Goal: Entertainment & Leisure: Consume media (video, audio)

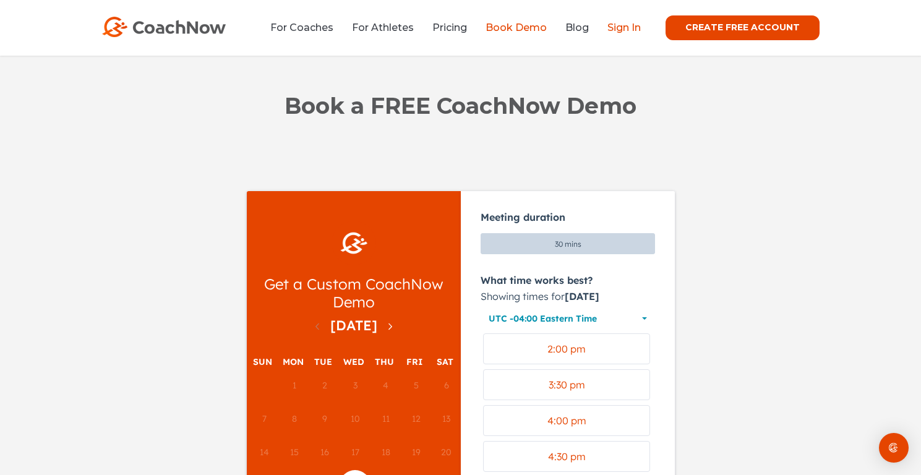
click at [633, 32] on link "Sign In" at bounding box center [624, 28] width 33 height 12
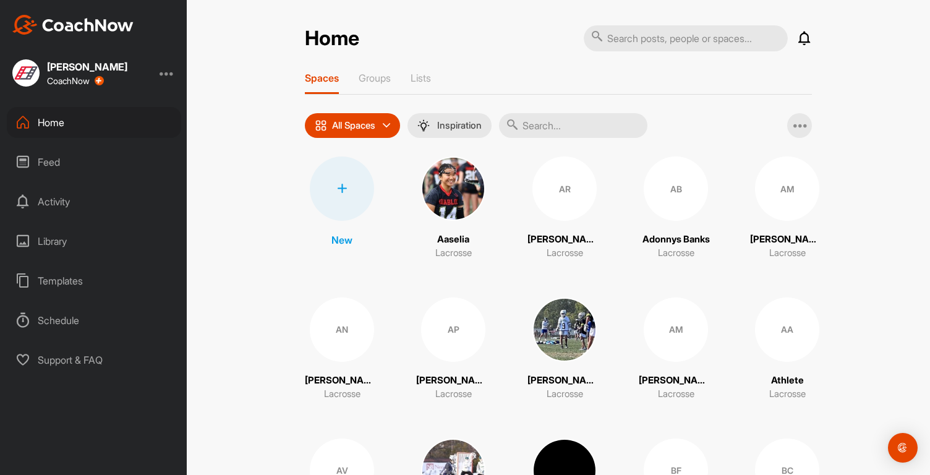
click at [546, 128] on input "text" at bounding box center [573, 125] width 148 height 25
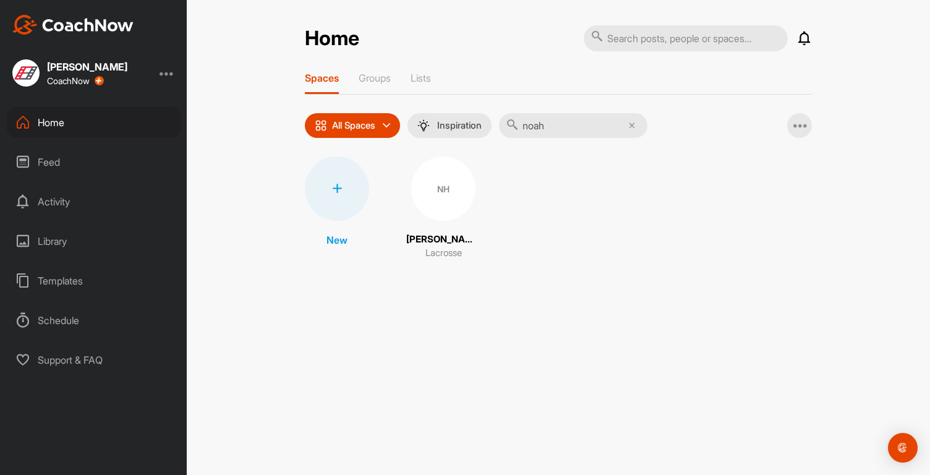
type input "noah"
click at [442, 196] on div "NH" at bounding box center [443, 189] width 64 height 64
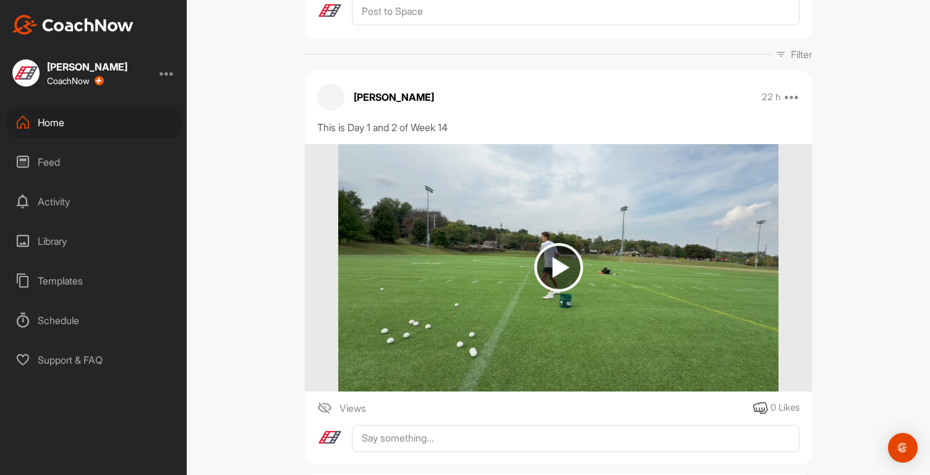
scroll to position [154, 0]
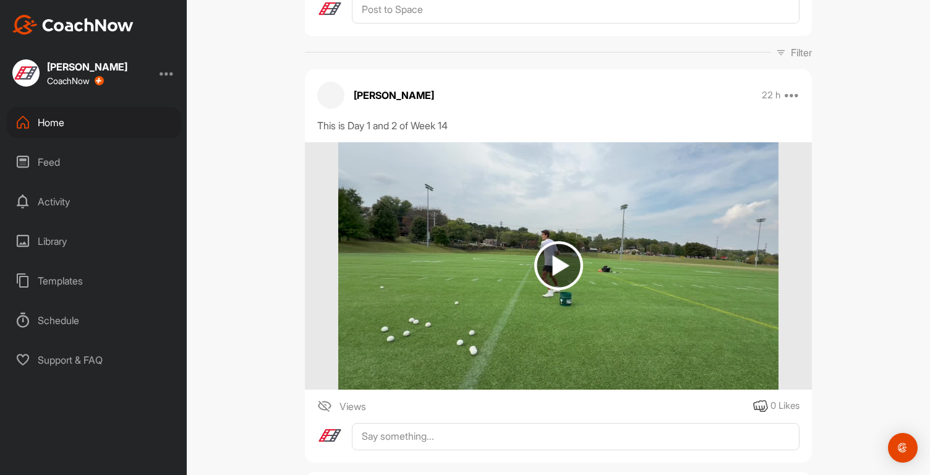
click at [552, 260] on img at bounding box center [559, 265] width 49 height 49
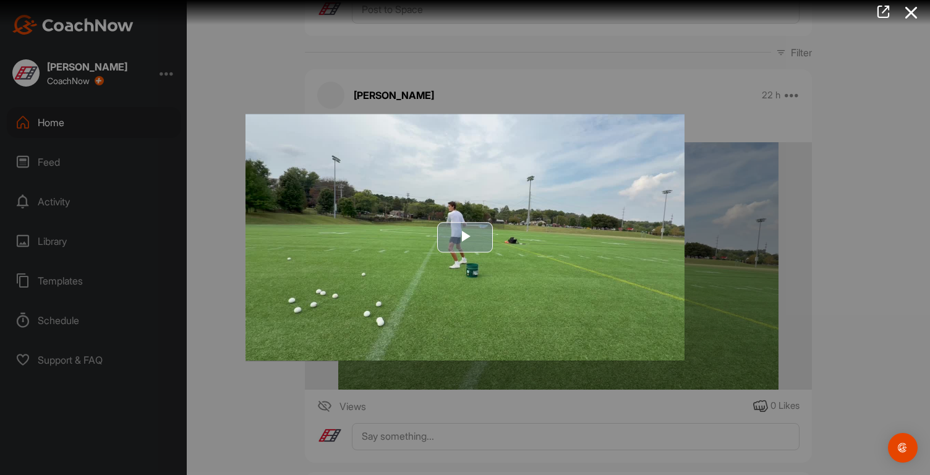
click at [537, 285] on img "Video Player" at bounding box center [465, 237] width 439 height 247
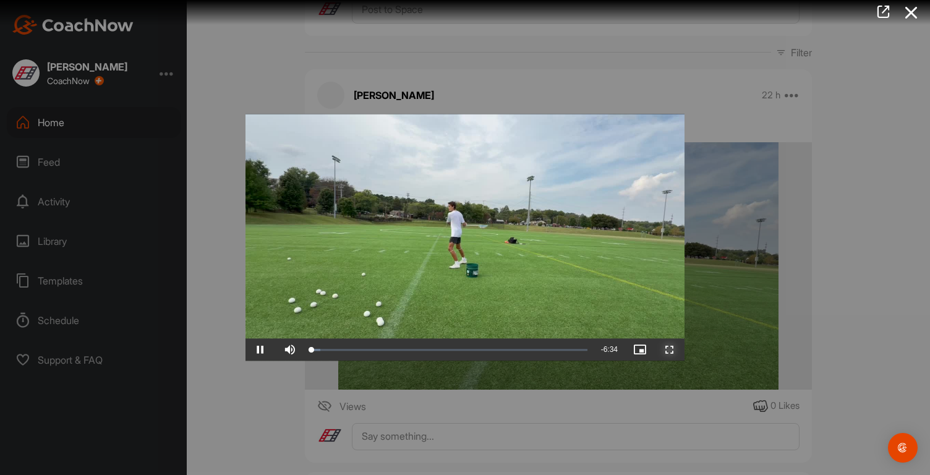
click at [671, 350] on span "Video Player" at bounding box center [670, 350] width 30 height 0
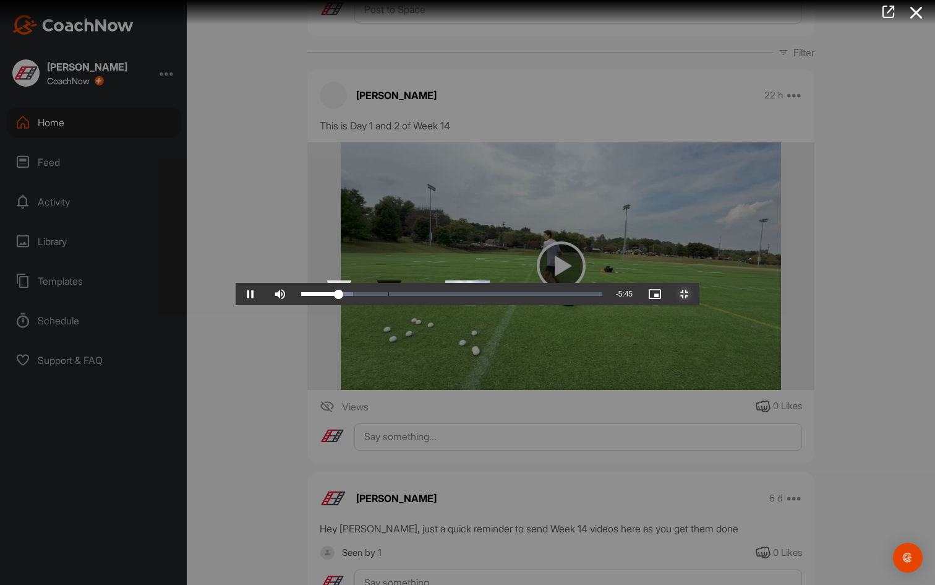
click at [389, 296] on div "0:44" at bounding box center [389, 294] width 1 height 4
click at [236, 294] on span "Video Player" at bounding box center [251, 294] width 30 height 0
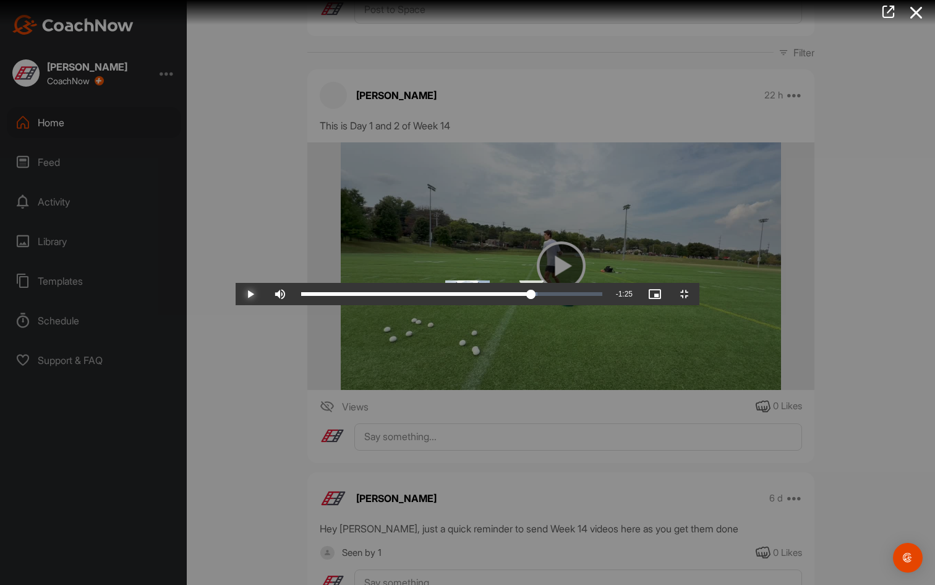
click at [603, 296] on div "Loaded : 78.48% 5:08 5:01" at bounding box center [451, 294] width 301 height 4
click at [603, 296] on div "Loaded : 80.25% 5:08 5:08" at bounding box center [451, 294] width 301 height 4
click at [236, 294] on span "Video Player" at bounding box center [251, 294] width 30 height 0
click at [603, 296] on div "Loaded : 80.25% 5:04 5:12" at bounding box center [451, 294] width 301 height 4
click at [236, 294] on span "Video Player" at bounding box center [251, 294] width 30 height 0
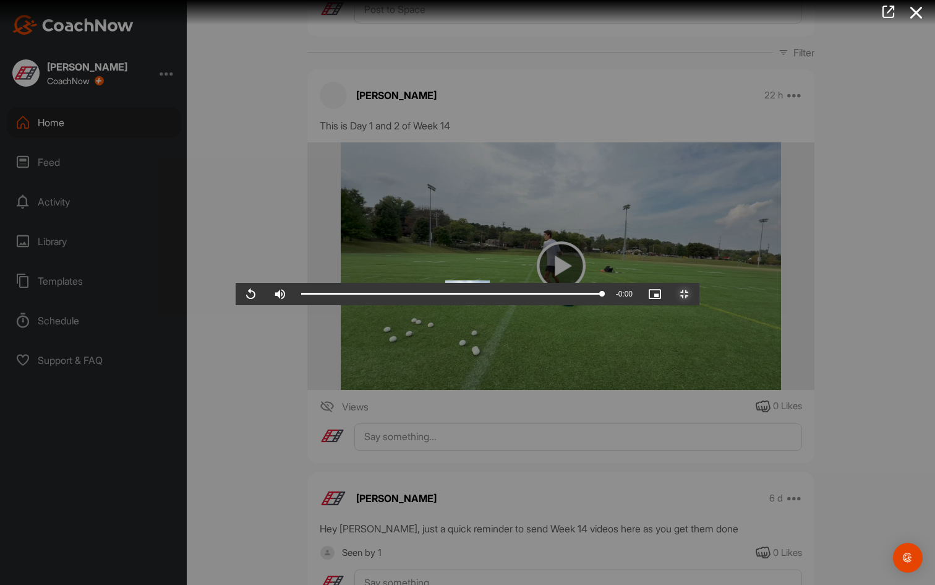
click at [700, 294] on span "Video Player" at bounding box center [685, 294] width 30 height 0
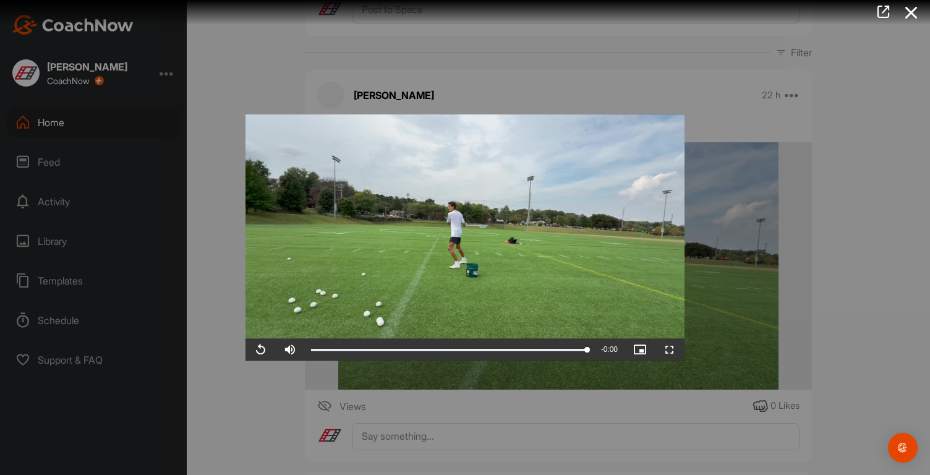
click at [835, 307] on div at bounding box center [465, 237] width 930 height 475
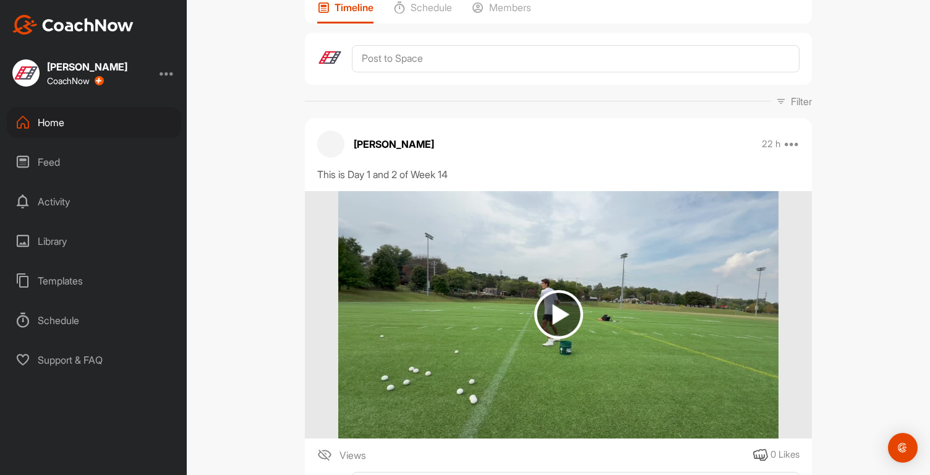
scroll to position [103, 0]
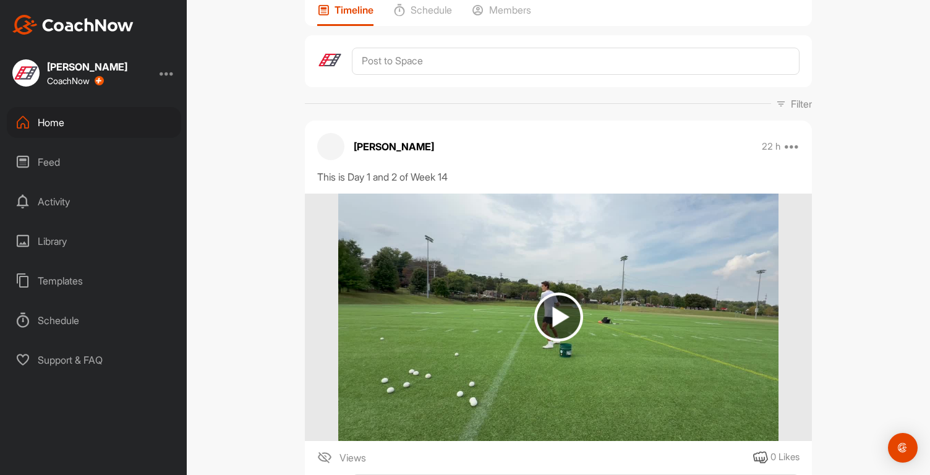
click at [554, 312] on img at bounding box center [559, 317] width 49 height 49
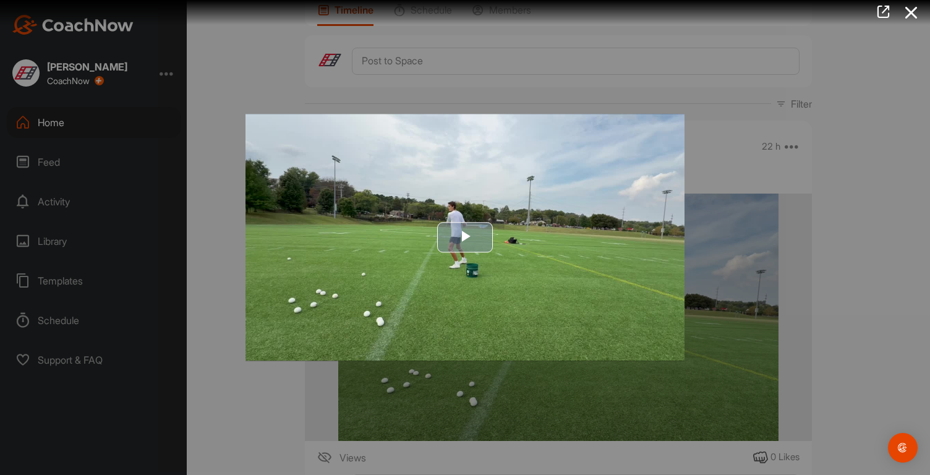
click at [465, 238] on span "Video Player" at bounding box center [465, 238] width 0 height 0
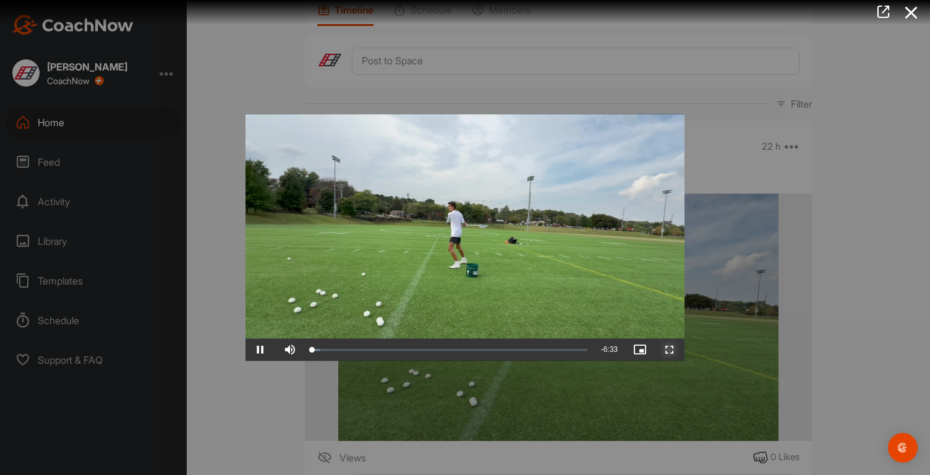
click at [671, 350] on span "Video Player" at bounding box center [670, 350] width 30 height 0
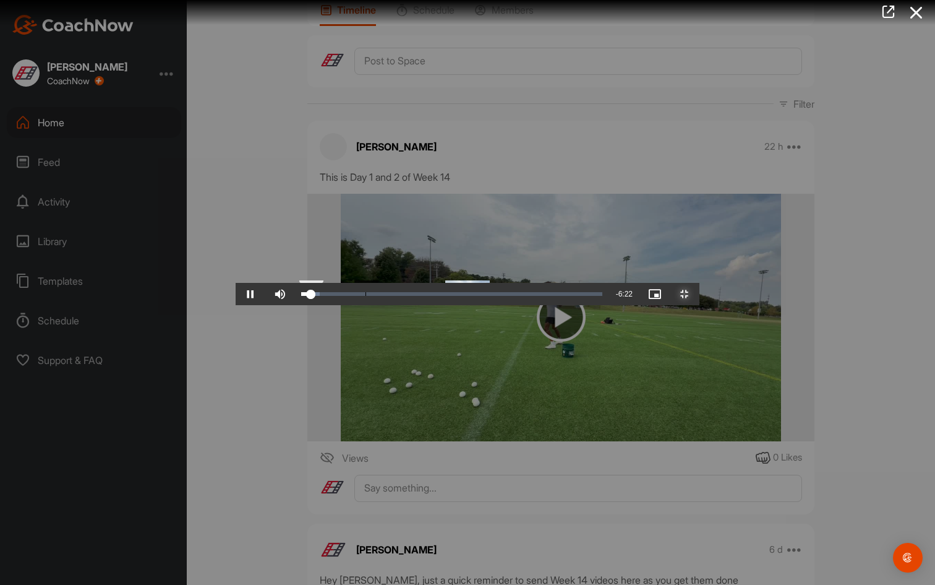
click at [301, 296] on div "Loaded : 6.15% 0:32 0:12" at bounding box center [451, 294] width 301 height 4
click at [301, 296] on div "Loaded : 9.25% 0:40 0:34" at bounding box center [451, 294] width 301 height 4
click at [295, 305] on div "Loaded : 12.01% 0:47 0:47" at bounding box center [452, 294] width 314 height 22
click at [301, 296] on div "Loaded : 14.49% 1:05 0:54" at bounding box center [451, 294] width 301 height 4
click at [295, 305] on div "Loaded : 17.68% 1:22 1:06" at bounding box center [452, 294] width 314 height 22
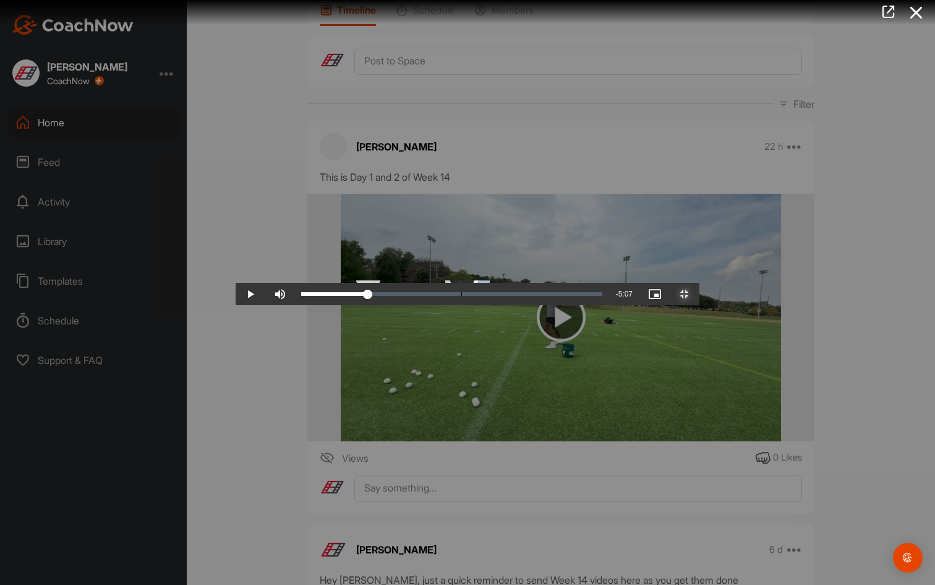
click at [462, 296] on div "1:21" at bounding box center [462, 294] width 1 height 4
click at [236, 294] on span "Video Player" at bounding box center [251, 294] width 30 height 0
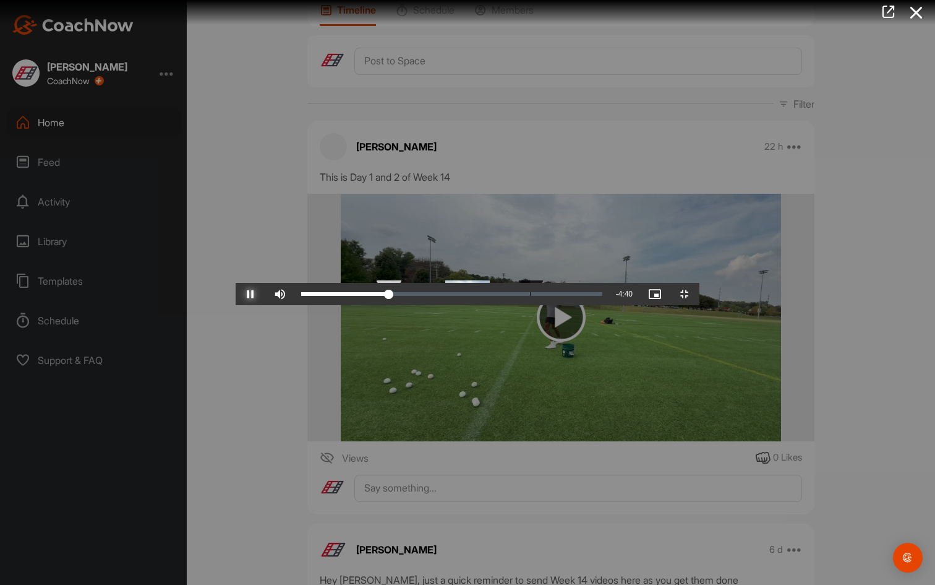
click at [236, 283] on button "Pause" at bounding box center [251, 294] width 30 height 22
click at [236, 294] on span "Video Player" at bounding box center [251, 294] width 30 height 0
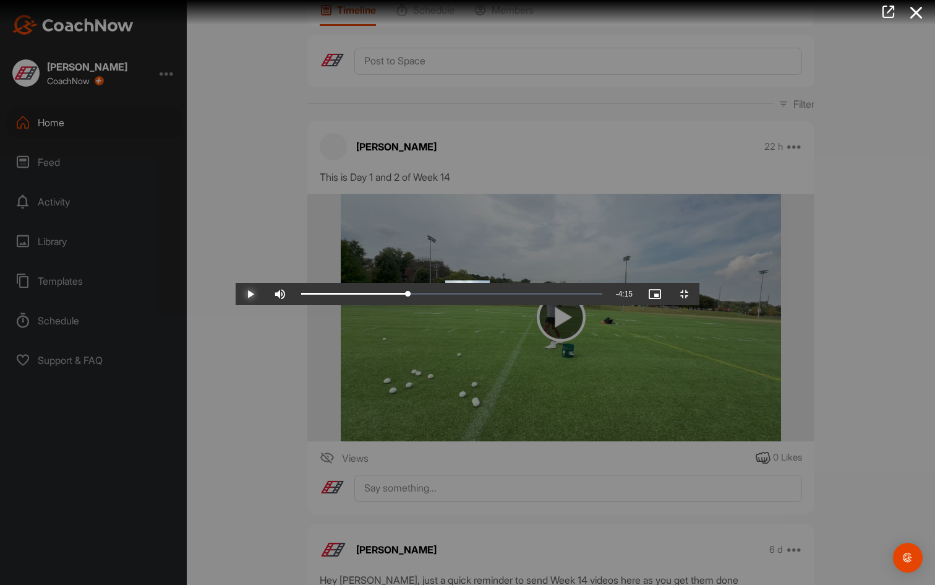
click at [236, 294] on span "Video Player" at bounding box center [251, 294] width 30 height 0
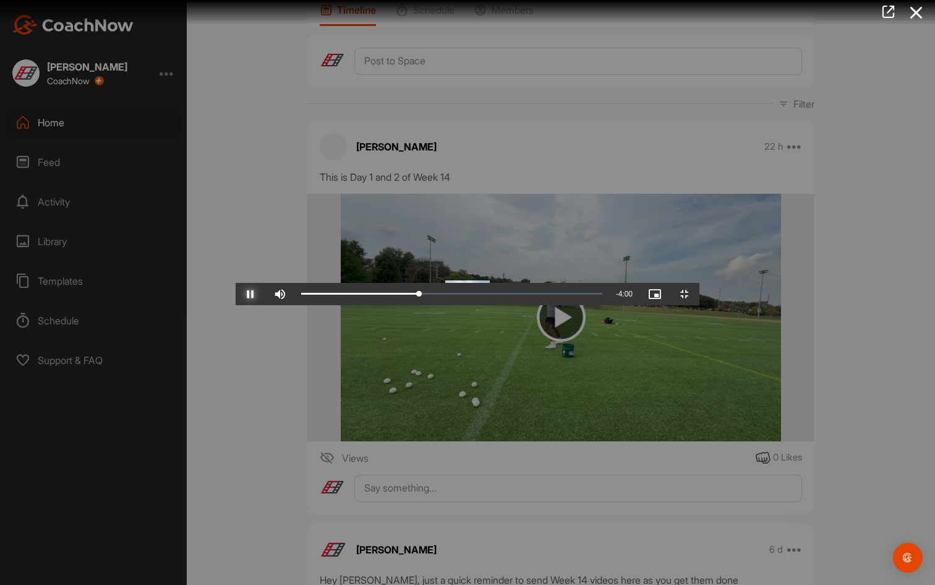
click at [236, 294] on span "Video Player" at bounding box center [251, 294] width 30 height 0
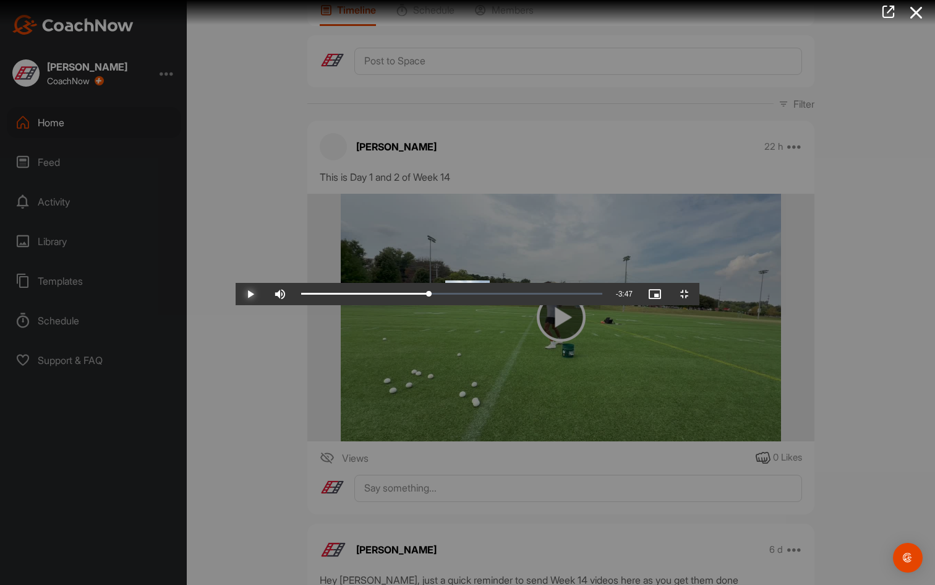
click at [236, 294] on span "Video Player" at bounding box center [251, 294] width 30 height 0
click at [385, 296] on div "Loaded : 43.22% 2:42 2:48" at bounding box center [451, 294] width 301 height 4
click at [236, 294] on span "Video Player" at bounding box center [251, 294] width 30 height 0
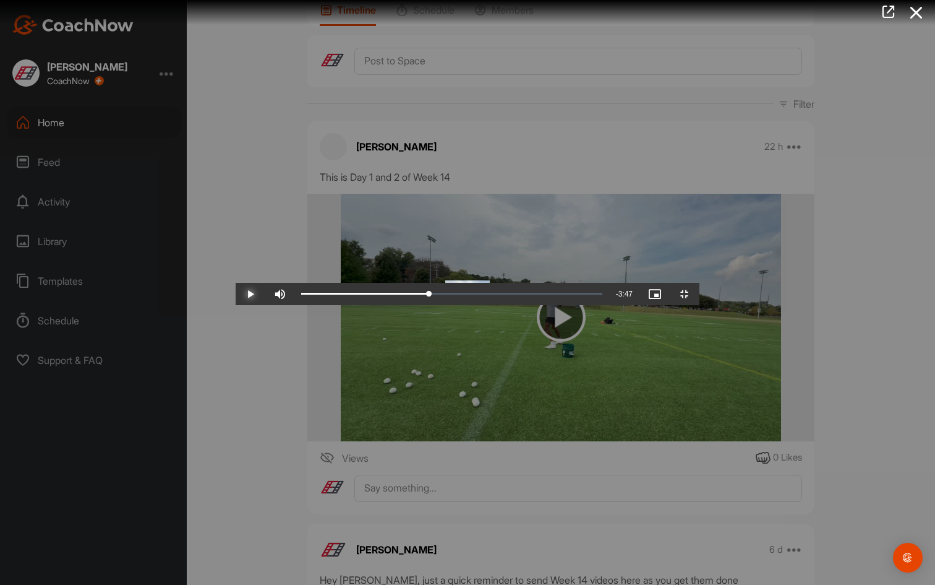
click at [236, 294] on span "Video Player" at bounding box center [251, 294] width 30 height 0
click at [396, 296] on div "Loaded : 45.64% 2:48 2:57" at bounding box center [451, 294] width 301 height 4
click at [381, 296] on div "Loaded : 45.64% 2:41 2:49" at bounding box center [451, 294] width 301 height 4
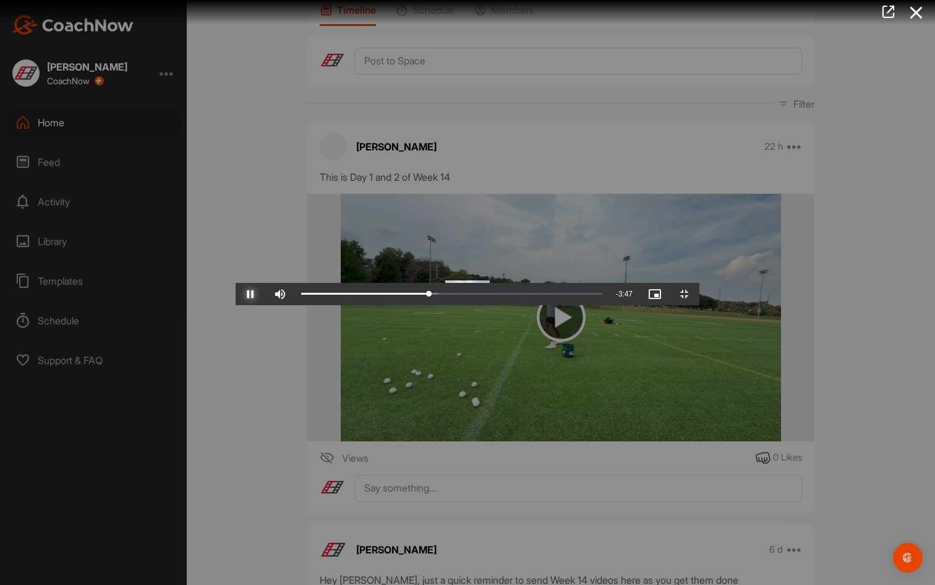
click at [236, 294] on span "Video Player" at bounding box center [251, 294] width 30 height 0
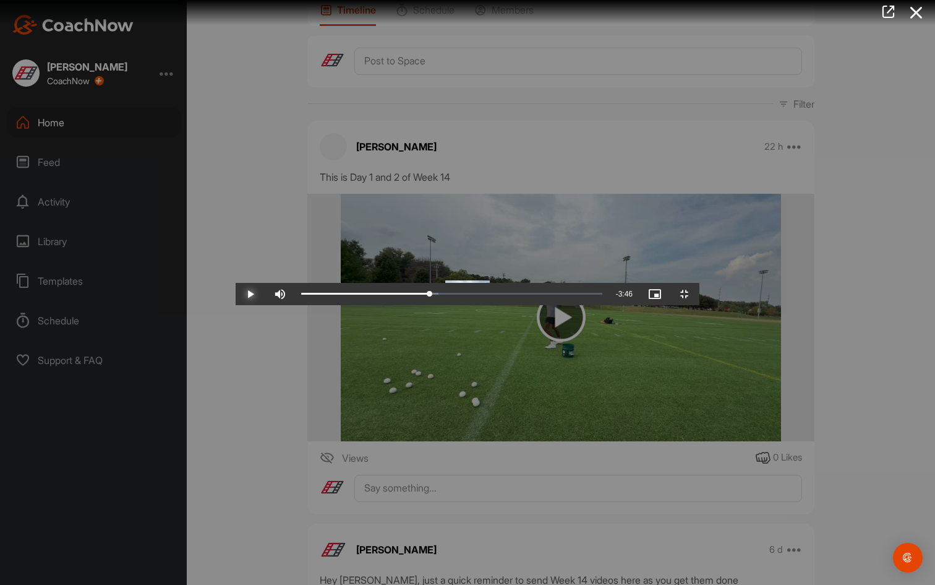
click at [236, 294] on span "Video Player" at bounding box center [251, 294] width 30 height 0
click at [434, 296] on div "1:07" at bounding box center [434, 294] width 1 height 4
click at [236, 294] on span "Video Player" at bounding box center [251, 294] width 30 height 0
click at [295, 305] on div "Loaded : 46.12% 1:45 1:56" at bounding box center [452, 294] width 314 height 22
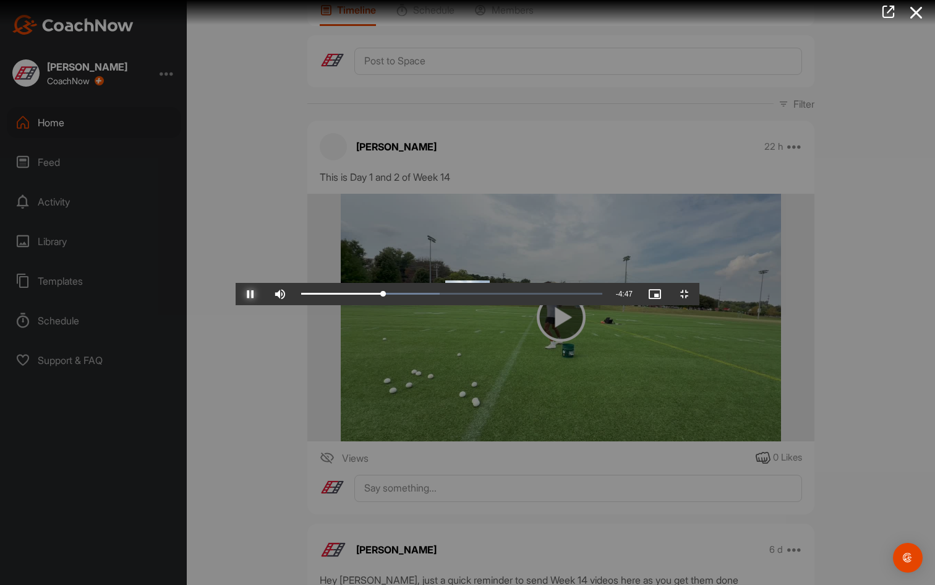
click at [236, 294] on span "Video Player" at bounding box center [251, 294] width 30 height 0
click at [349, 296] on div "Progress Bar" at bounding box center [394, 294] width 91 height 4
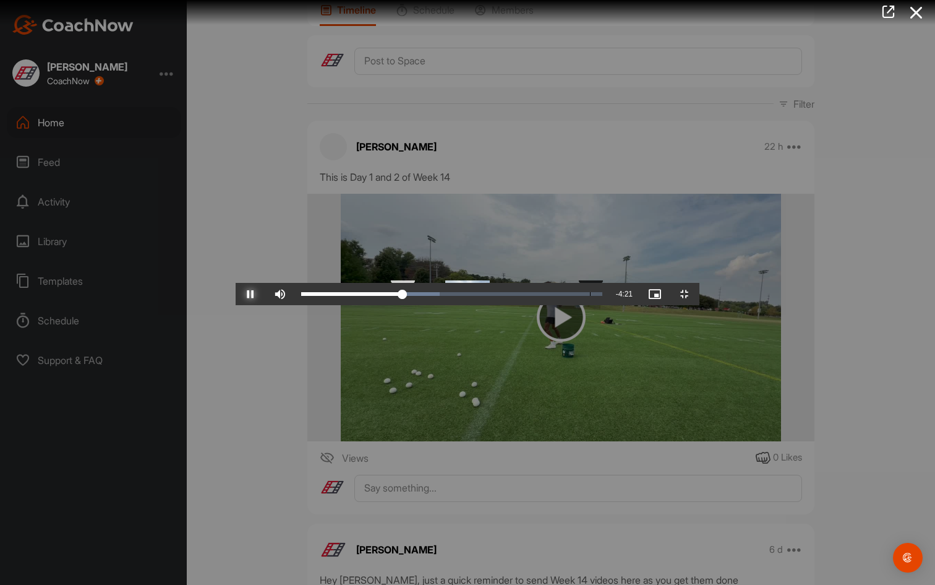
click at [590, 296] on div "2:27" at bounding box center [590, 294] width 1 height 4
click at [403, 296] on div "Loaded : 46.12% 2:52 2:52" at bounding box center [451, 294] width 301 height 4
click at [692, 296] on div "3:19" at bounding box center [692, 294] width 1 height 4
click at [475, 296] on div "Loaded : 51.96% 3:29 3:21" at bounding box center [451, 294] width 301 height 4
click at [236, 294] on span "Video Player" at bounding box center [251, 294] width 30 height 0
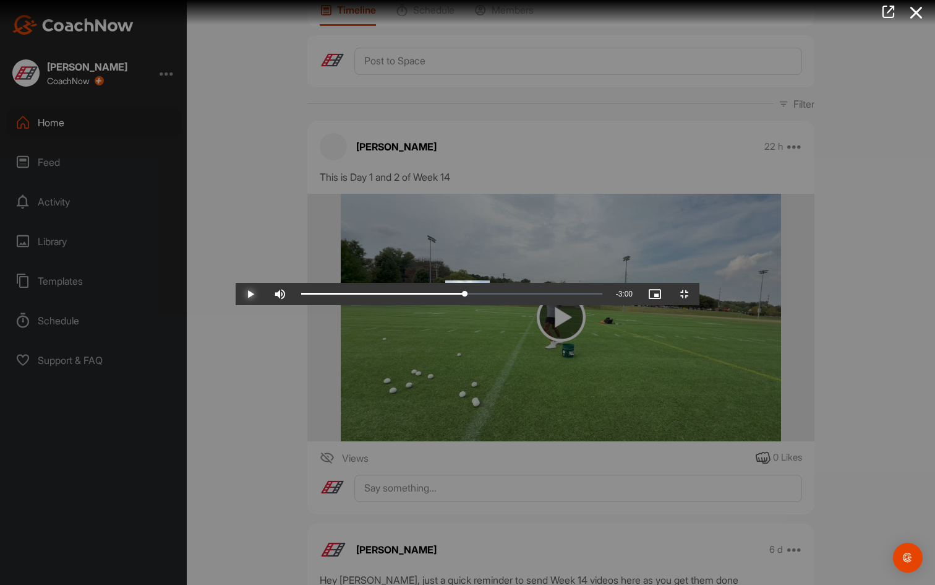
click at [236, 294] on span "Video Player" at bounding box center [251, 294] width 30 height 0
click at [517, 305] on div "Loaded : 60.45% 3:50 3:55" at bounding box center [452, 294] width 314 height 22
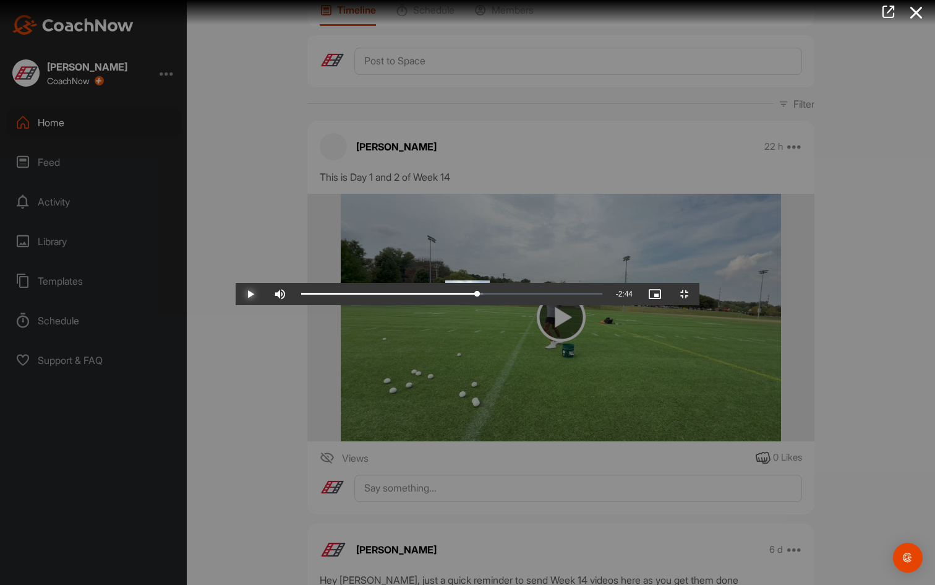
click at [236, 294] on span "Video Player" at bounding box center [251, 294] width 30 height 0
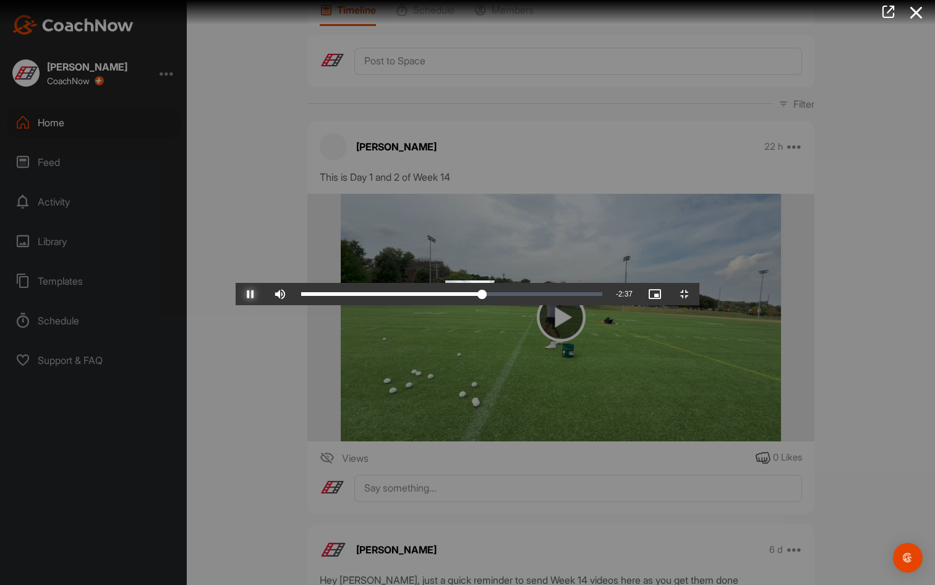
click at [609, 305] on div "Loaded : 60.86% 6:00 3:57" at bounding box center [452, 294] width 314 height 22
click at [236, 294] on span "Video Player" at bounding box center [251, 294] width 30 height 0
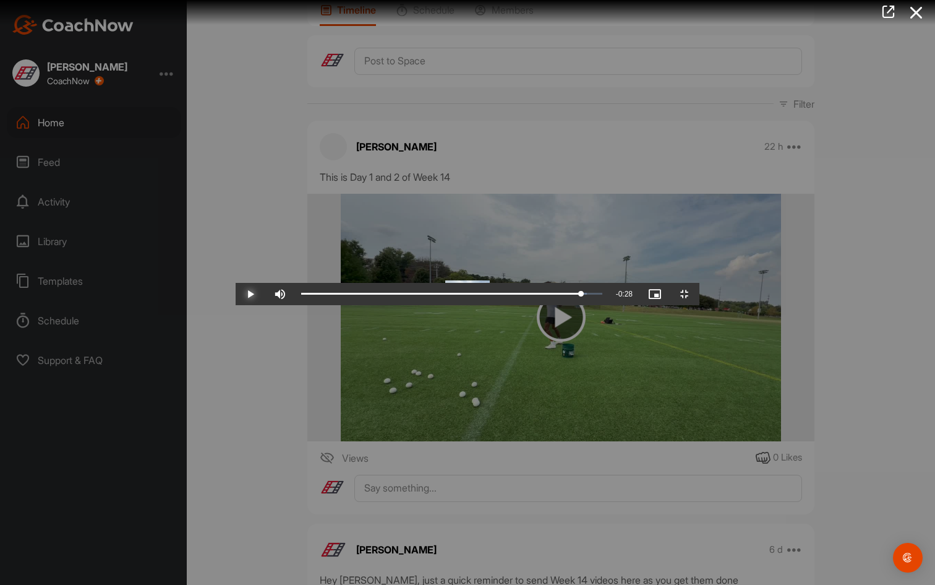
click at [236, 294] on span "Video Player" at bounding box center [251, 294] width 30 height 0
click at [786, 296] on div "4:07" at bounding box center [786, 294] width 1 height 4
click at [236, 294] on span "Video Player" at bounding box center [251, 294] width 30 height 0
click at [805, 296] on div "4:16" at bounding box center [805, 294] width 1 height 4
click at [499, 296] on div "4:18" at bounding box center [399, 294] width 197 height 4
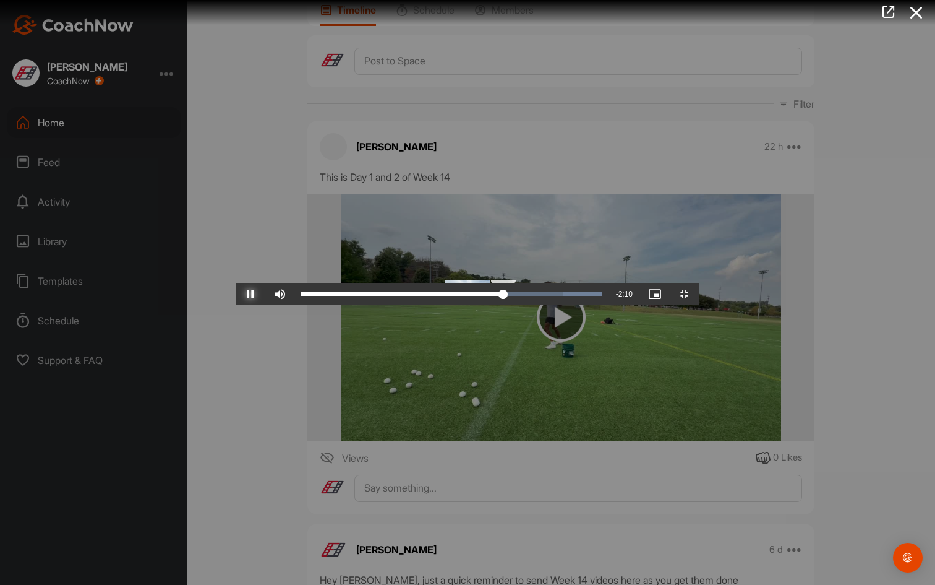
click at [595, 296] on div "Loaded : 100.00% 4:30 4:24" at bounding box center [451, 294] width 301 height 4
click at [603, 296] on div "Loaded : 100.00% 4:36 4:31" at bounding box center [451, 294] width 301 height 4
click at [603, 296] on div "Loaded : 100.00% 4:44 4:39" at bounding box center [451, 294] width 301 height 4
click at [519, 296] on div "4:45" at bounding box center [410, 294] width 218 height 4
click at [872, 296] on div "4:51" at bounding box center [872, 294] width 1 height 4
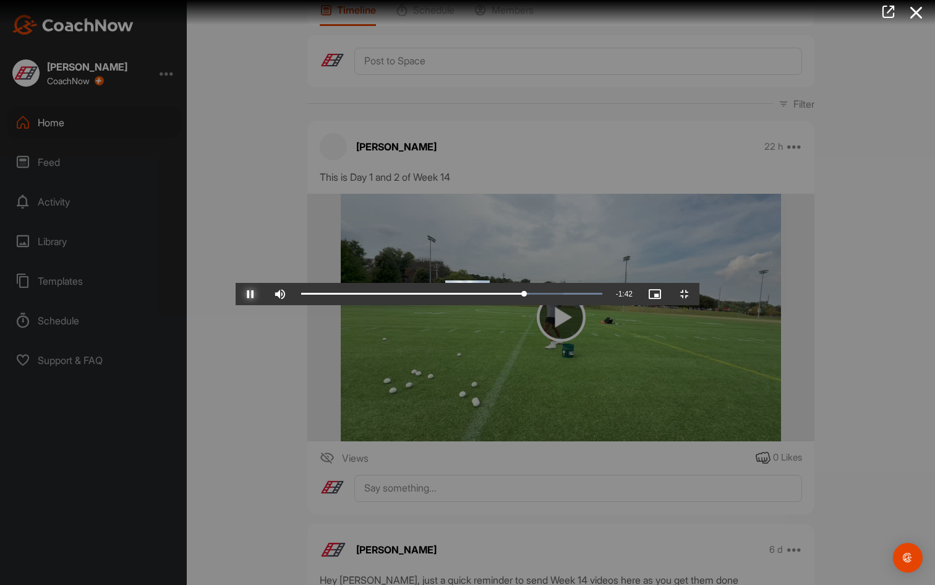
click at [236, 294] on span "Video Player" at bounding box center [251, 294] width 30 height 0
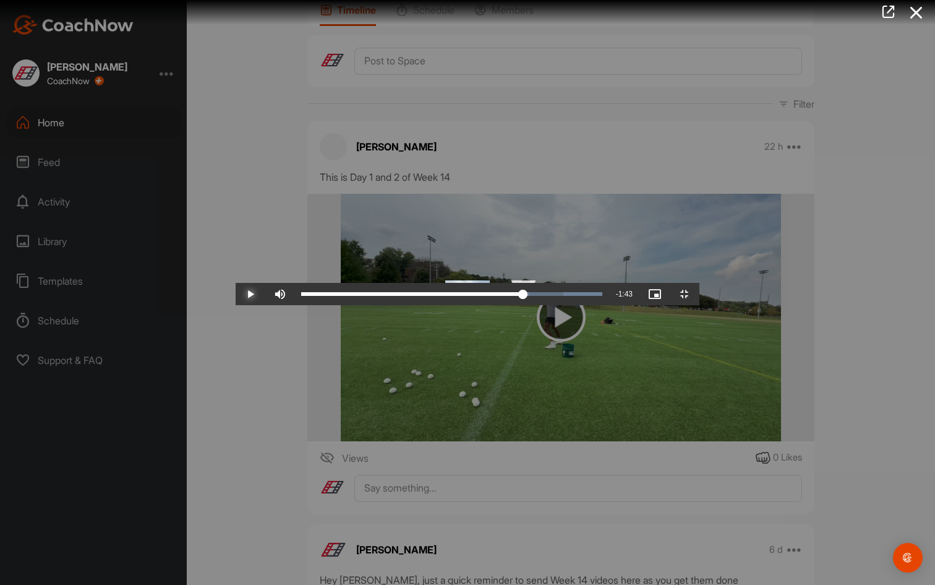
click at [603, 296] on div "Loaded : 100.00% 4:51 4:51" at bounding box center [451, 294] width 301 height 4
click at [236, 294] on span "Video Player" at bounding box center [251, 294] width 30 height 0
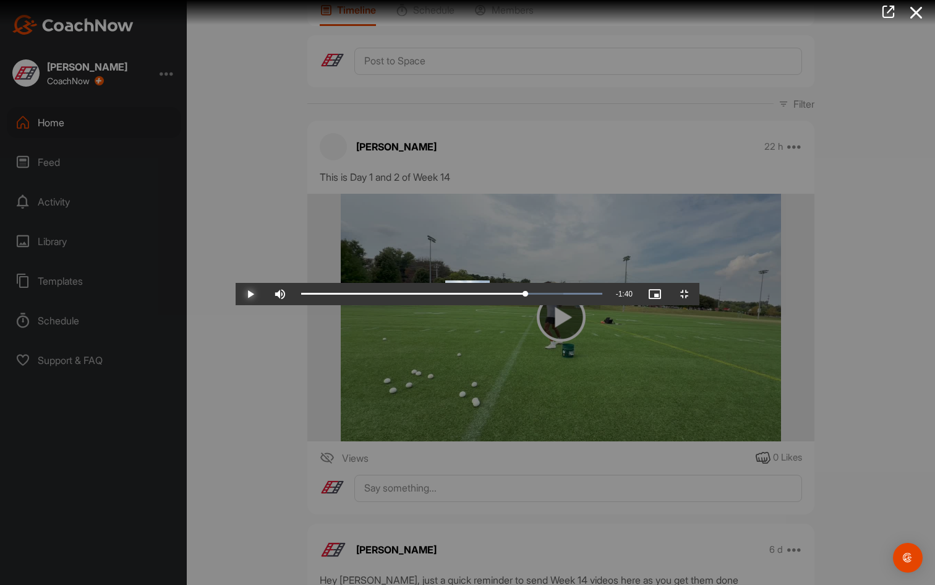
click at [236, 294] on span "Video Player" at bounding box center [251, 294] width 30 height 0
click at [923, 296] on div "5:17" at bounding box center [923, 294] width 1 height 4
click at [236, 294] on span "Video Player" at bounding box center [251, 294] width 30 height 0
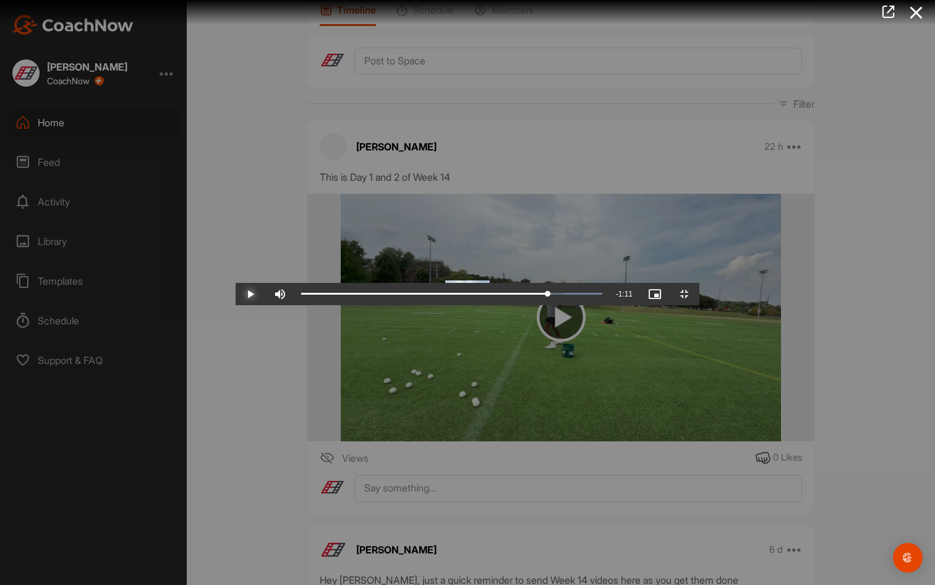
click at [236, 294] on span "Video Player" at bounding box center [251, 294] width 30 height 0
click at [603, 296] on div "Loaded : 100.00% 5:19 5:19" at bounding box center [451, 294] width 301 height 4
click at [236, 294] on span "Video Player" at bounding box center [251, 294] width 30 height 0
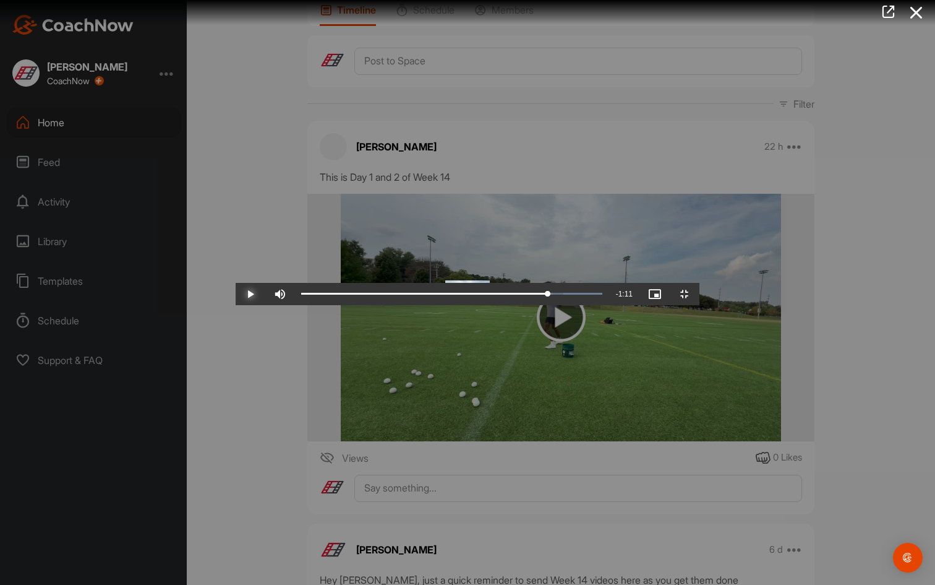
click at [236, 294] on span "Video Player" at bounding box center [251, 294] width 30 height 0
click at [603, 296] on div "Loaded : 100.00% 6:03 5:44" at bounding box center [451, 294] width 301 height 4
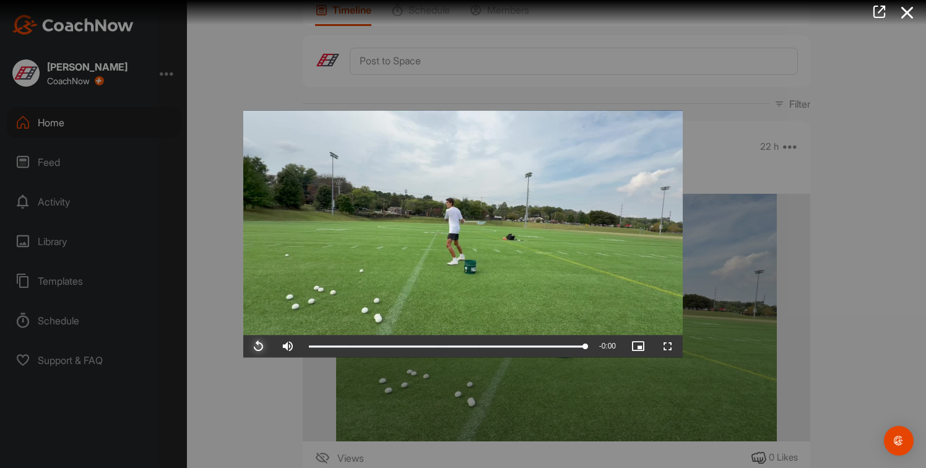
click at [260, 346] on span "Video Player" at bounding box center [258, 346] width 30 height 0
click at [257, 346] on span "Video Player" at bounding box center [258, 346] width 30 height 0
click at [200, 275] on div at bounding box center [463, 234] width 926 height 468
